Goal: Navigation & Orientation: Find specific page/section

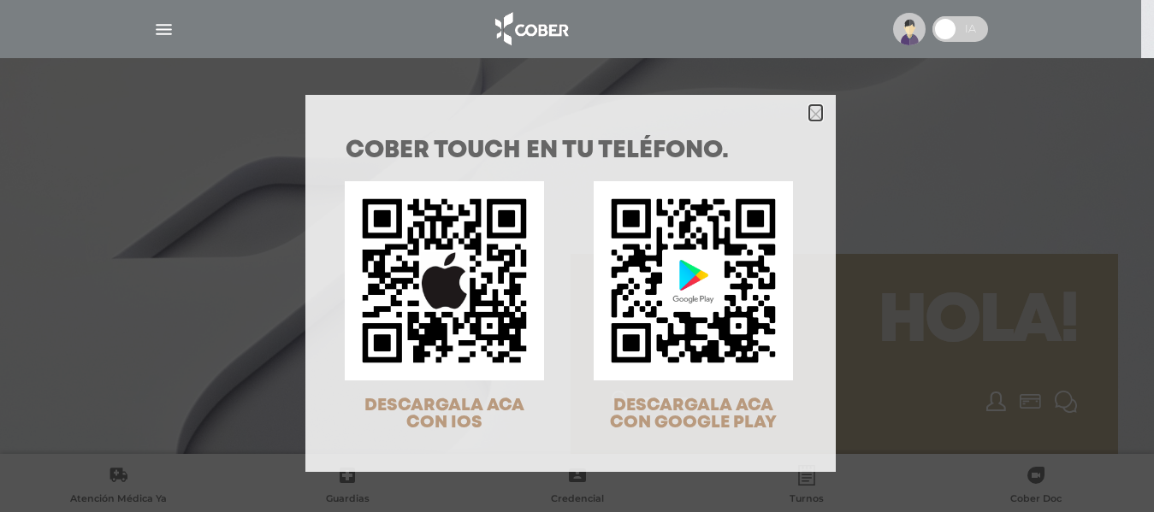
click at [809, 113] on icon "Close" at bounding box center [815, 114] width 13 height 13
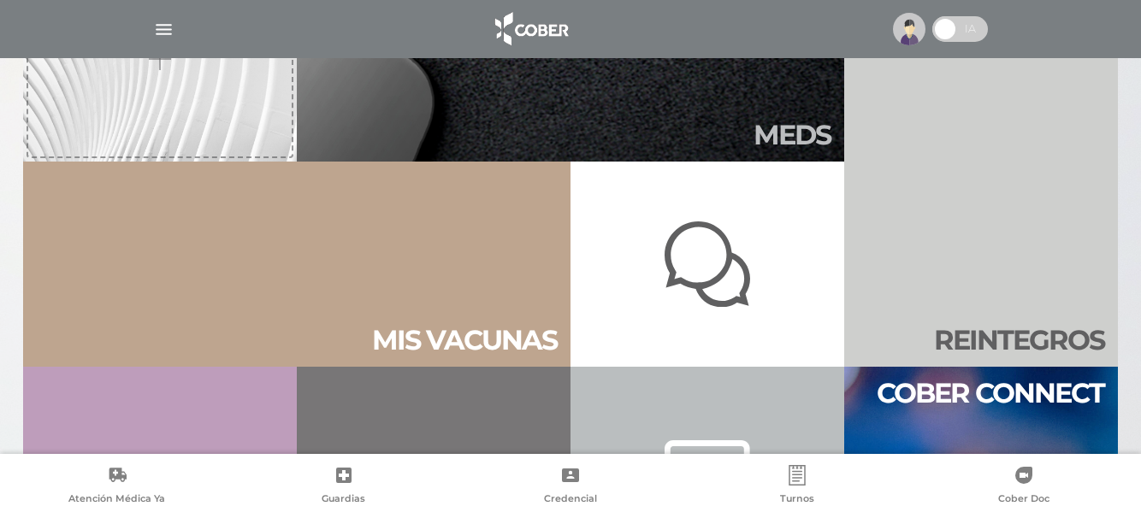
scroll to position [706, 0]
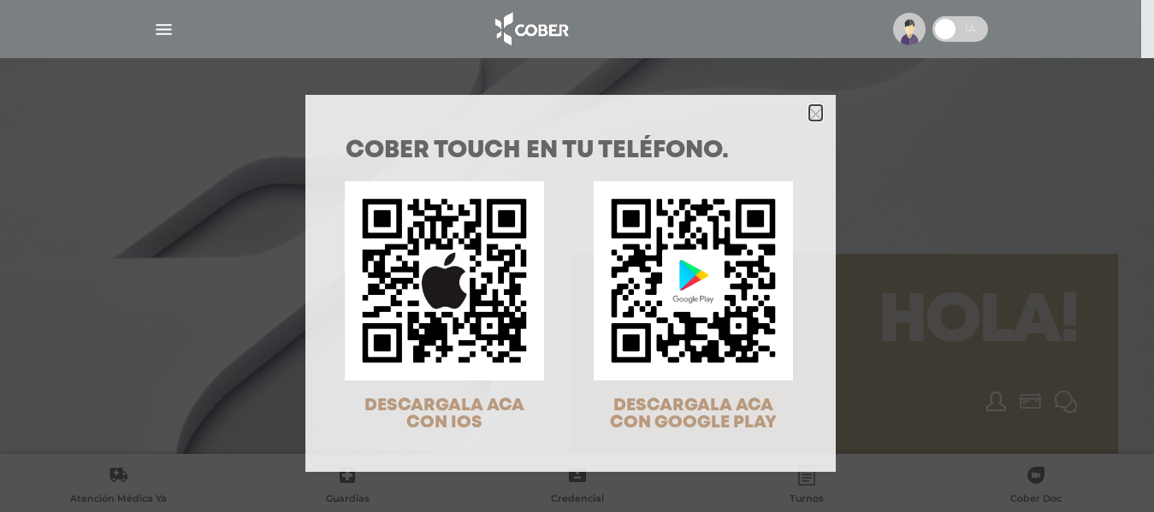
click at [809, 110] on icon "Close" at bounding box center [815, 114] width 13 height 13
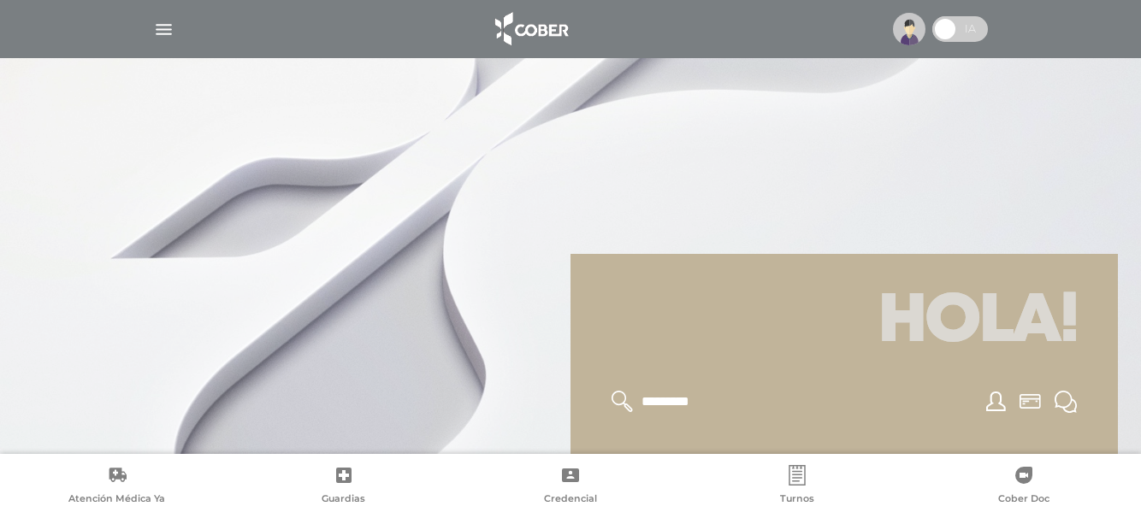
click at [969, 33] on span at bounding box center [961, 29] width 56 height 26
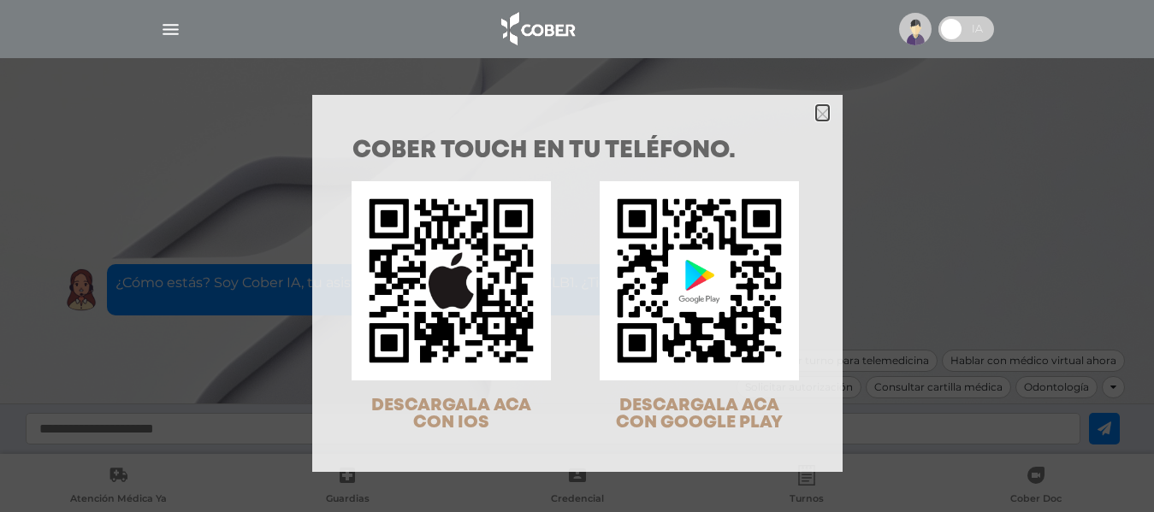
click at [816, 110] on icon "Close" at bounding box center [822, 114] width 13 height 13
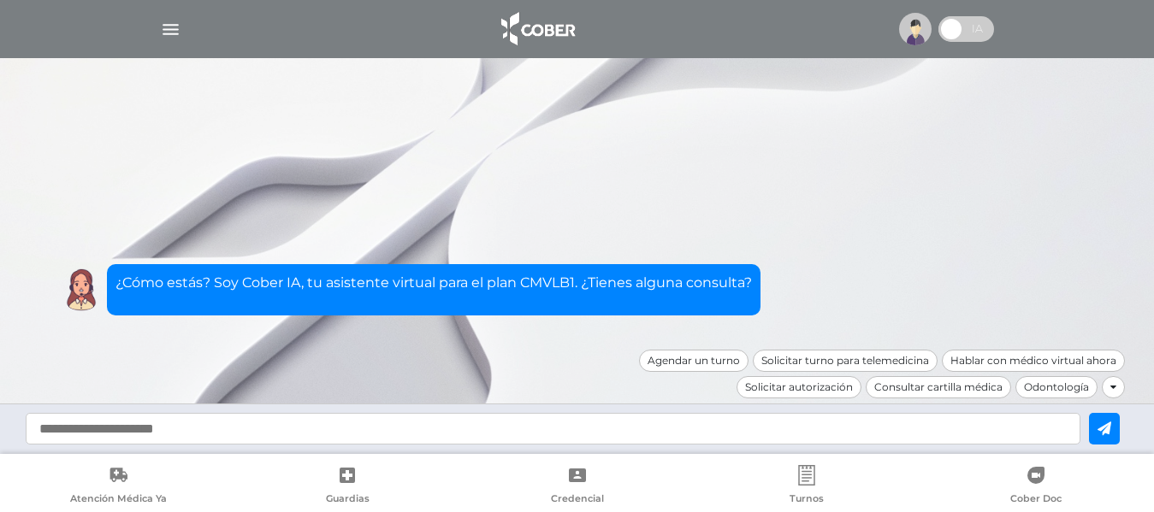
click at [963, 33] on span at bounding box center [967, 29] width 56 height 26
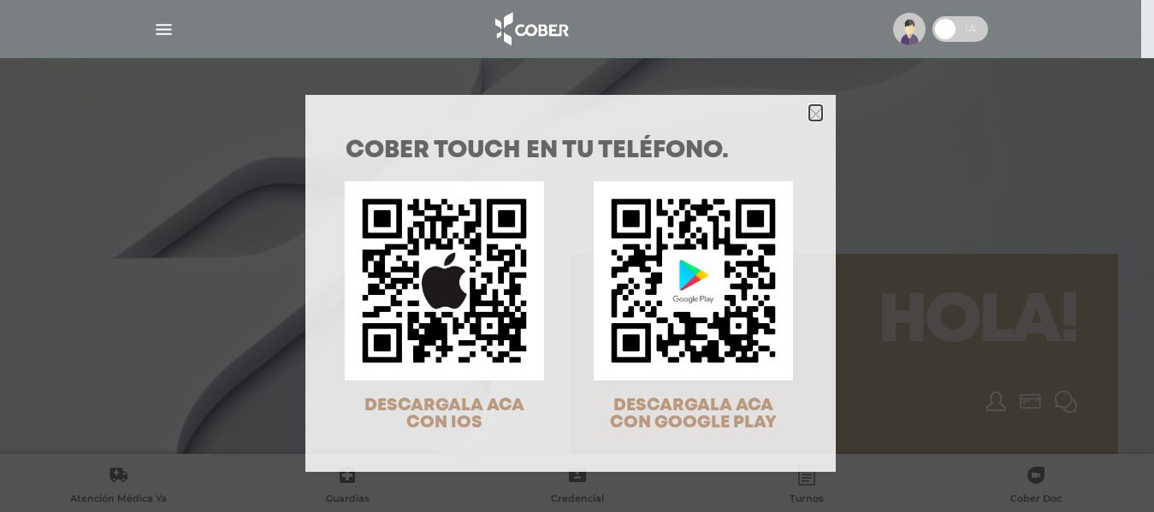
click at [809, 118] on icon "Close" at bounding box center [815, 114] width 13 height 13
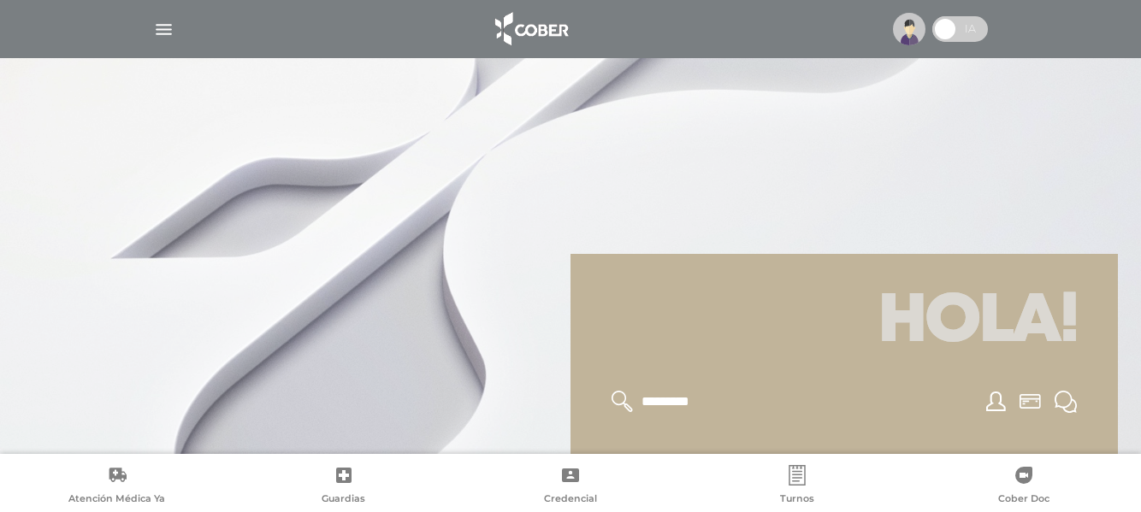
click at [163, 30] on img "button" at bounding box center [163, 29] width 21 height 21
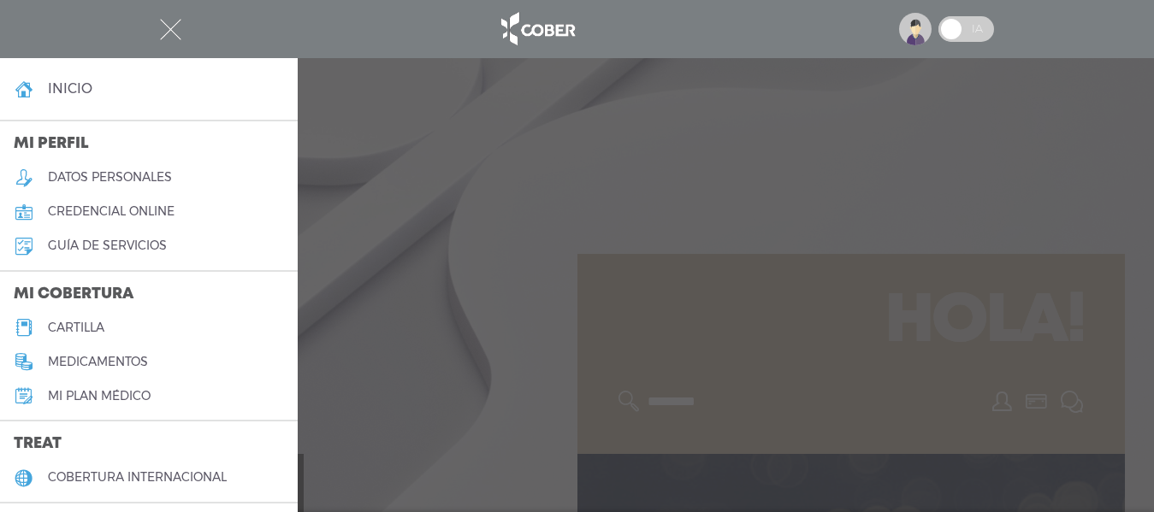
click at [115, 175] on h5 "datos personales" at bounding box center [110, 177] width 124 height 15
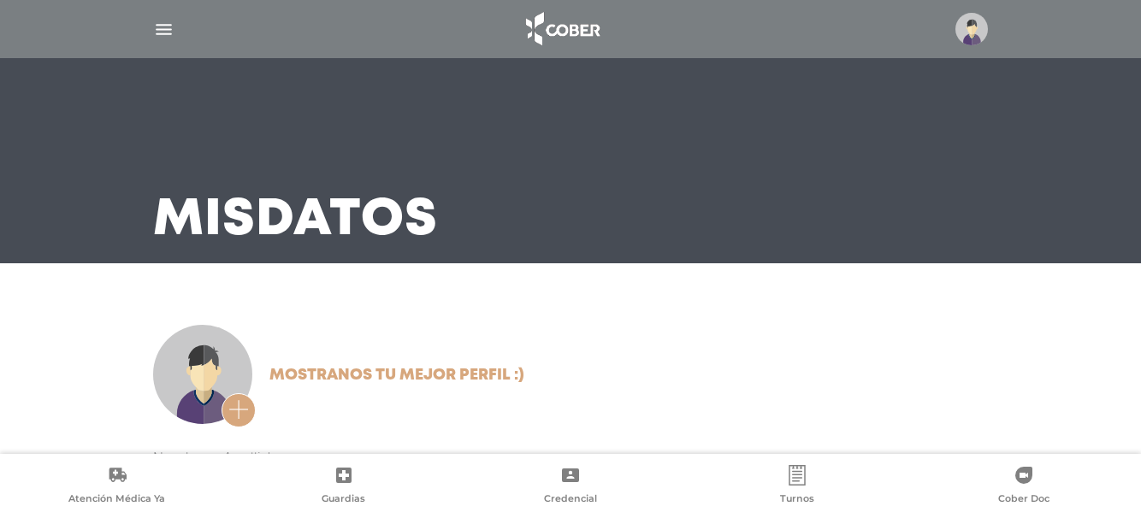
click at [162, 37] on img "button" at bounding box center [163, 29] width 21 height 21
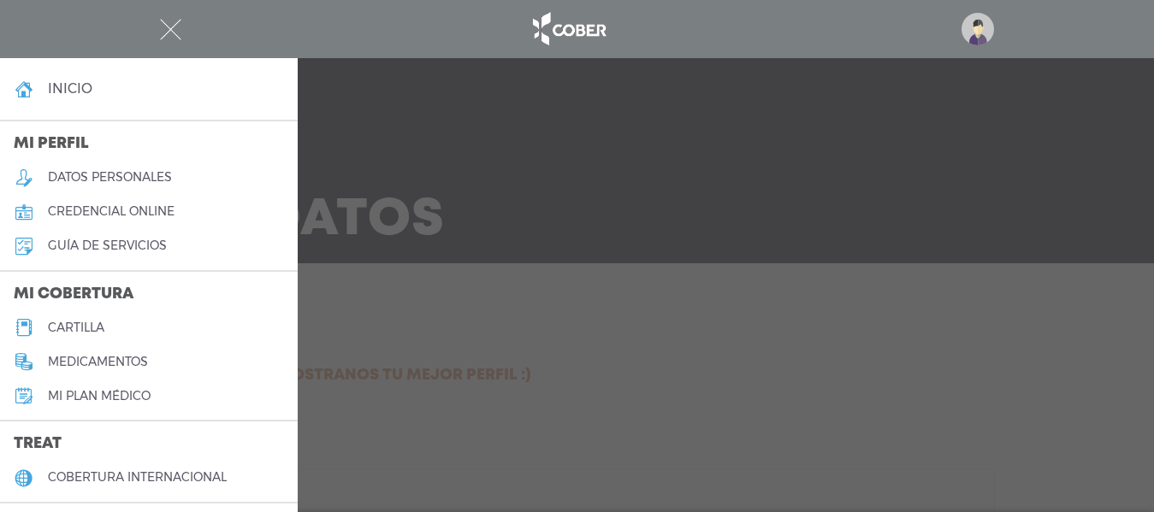
click at [72, 318] on link "cartilla" at bounding box center [149, 328] width 298 height 34
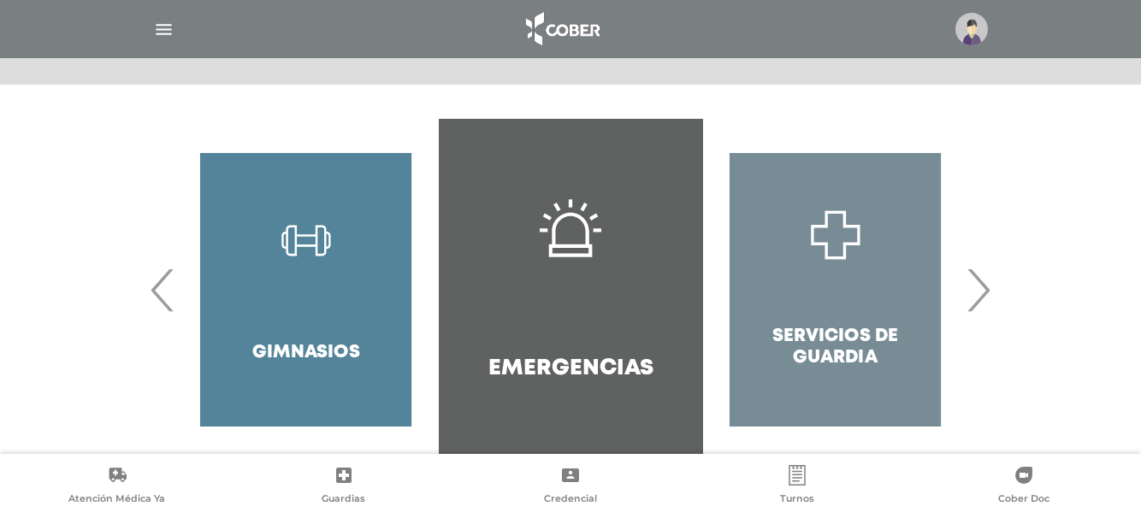
scroll to position [321, 0]
